Goal: Task Accomplishment & Management: Use online tool/utility

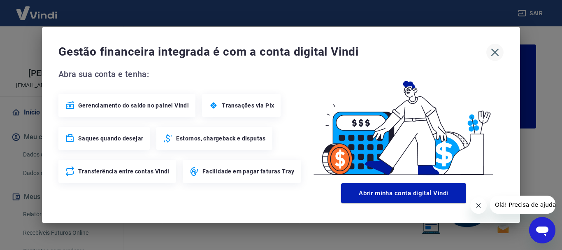
click at [495, 55] on icon "button" at bounding box center [495, 52] width 13 height 13
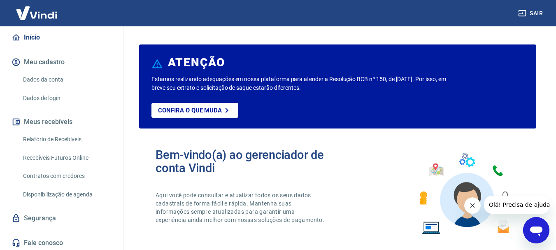
scroll to position [86, 0]
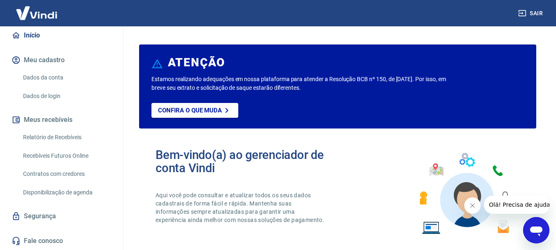
click at [68, 137] on link "Relatório de Recebíveis" at bounding box center [66, 137] width 93 height 17
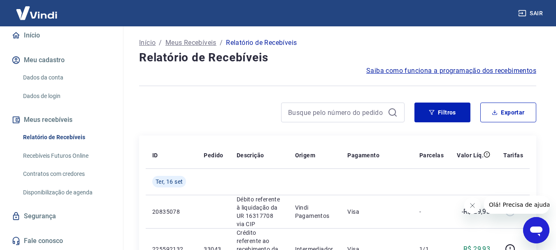
click at [473, 206] on icon "Fechar mensagem da empresa" at bounding box center [472, 205] width 4 height 4
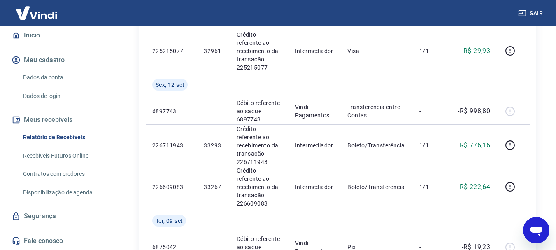
scroll to position [412, 0]
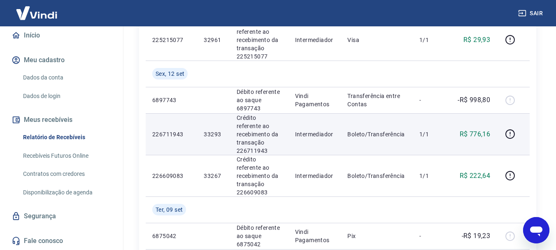
click at [217, 113] on td "33293" at bounding box center [213, 134] width 33 height 42
click at [216, 130] on p "33293" at bounding box center [213, 134] width 19 height 8
copy p "33293"
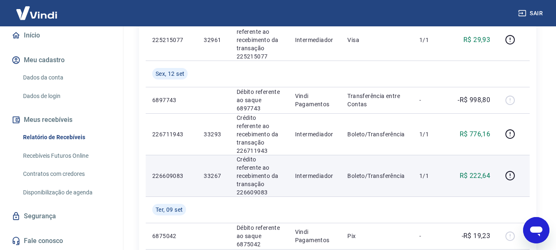
click at [214, 172] on p "33267" at bounding box center [213, 176] width 19 height 8
copy p "33267"
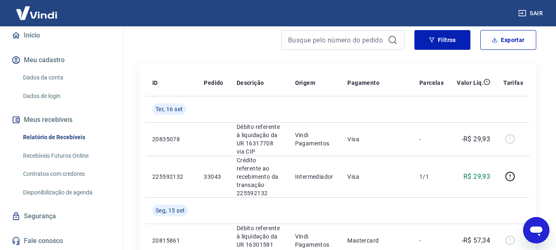
scroll to position [0, 0]
